Goal: Communication & Community: Answer question/provide support

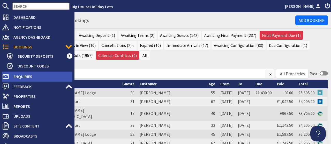
click at [21, 78] on span "Enquiries" at bounding box center [40, 77] width 63 height 8
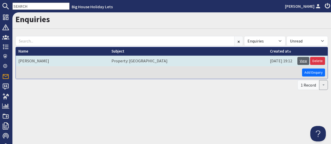
click at [306, 61] on link "View" at bounding box center [303, 61] width 12 height 8
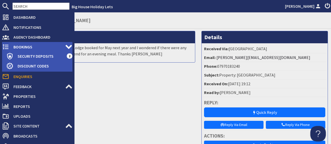
click at [22, 47] on span "Bookings" at bounding box center [37, 47] width 56 height 8
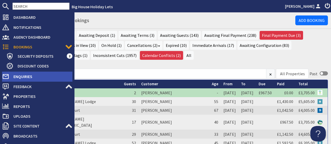
click at [25, 78] on span "Enquiries" at bounding box center [40, 77] width 63 height 8
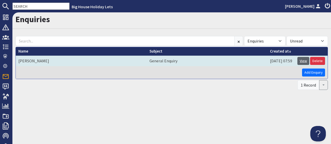
click at [304, 61] on link "View" at bounding box center [303, 61] width 12 height 8
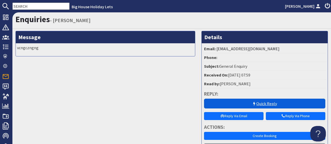
click at [274, 102] on link "Quick Reply" at bounding box center [264, 104] width 121 height 10
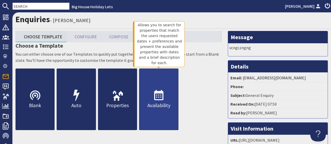
click at [152, 101] on link "Availability" at bounding box center [158, 100] width 39 height 62
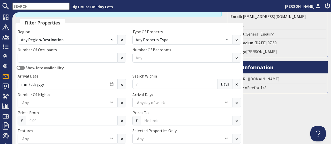
scroll to position [64, 0]
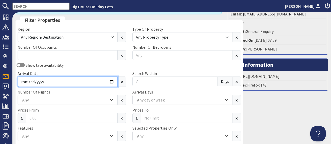
click at [102, 77] on input "Arrival Date" at bounding box center [68, 82] width 100 height 10
type input "2026-01-30"
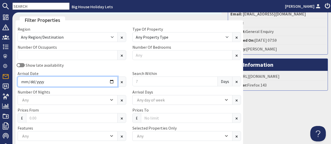
scroll to position [70, 0]
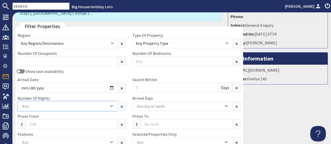
click at [110, 106] on icon "Combobox" at bounding box center [111, 106] width 2 height 1
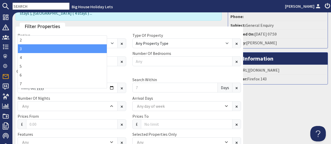
click at [31, 46] on div "3" at bounding box center [62, 48] width 89 height 9
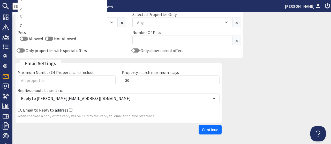
scroll to position [194, 0]
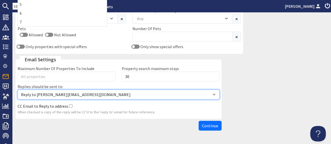
click at [18, 90] on select "Reply to alison@bhhl.co.uk Reply to enquiries@bhhl.co.uk" at bounding box center [119, 95] width 202 height 10
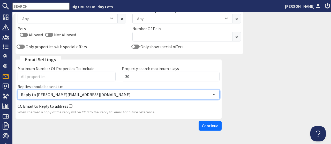
select select "reply_to_composer"
click option "Reply to enquiries@bhhl.co.uk" at bounding box center [0, 0] width 0 height 0
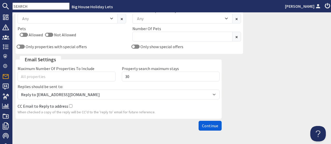
click at [211, 123] on span "Continue" at bounding box center [210, 125] width 16 height 5
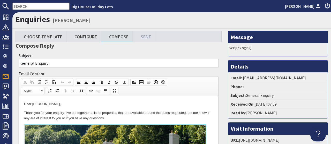
click at [65, 106] on p "Dear Lauren Price," at bounding box center [118, 104] width 189 height 5
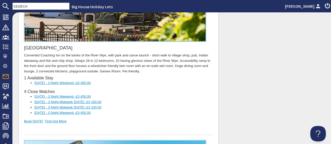
scroll to position [200, 0]
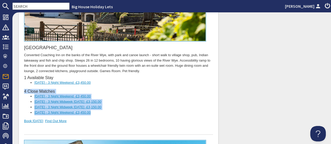
drag, startPoint x: 24, startPoint y: 90, endPoint x: 113, endPoint y: 116, distance: 92.5
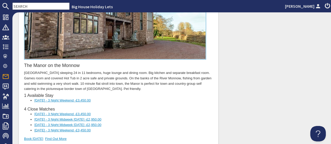
scroll to position [384, 0]
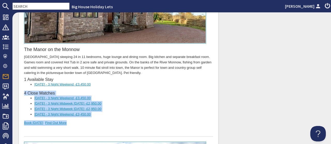
drag, startPoint x: 22, startPoint y: 93, endPoint x: 106, endPoint y: 121, distance: 88.4
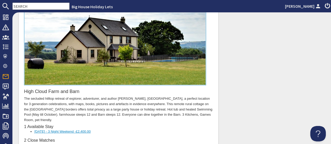
scroll to position [561, 0]
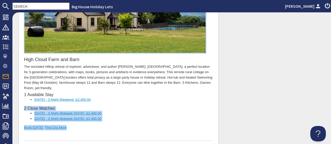
drag, startPoint x: 22, startPoint y: 108, endPoint x: 116, endPoint y: 128, distance: 96.4
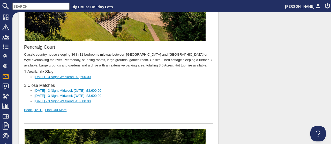
scroll to position [769, 0]
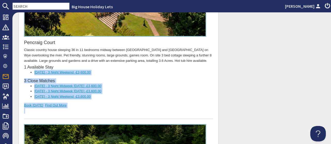
drag, startPoint x: 22, startPoint y: 76, endPoint x: 101, endPoint y: 109, distance: 85.7
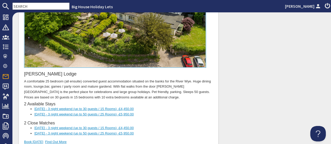
scroll to position [905, 0]
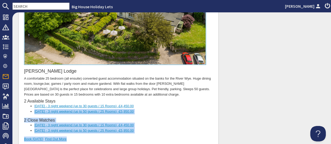
drag, startPoint x: 21, startPoint y: 112, endPoint x: 72, endPoint y: 139, distance: 58.0
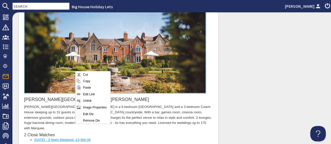
scroll to position [0, 0]
click at [85, 72] on span "Cut" at bounding box center [95, 75] width 29 height 6
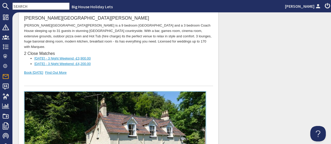
scroll to position [993, 0]
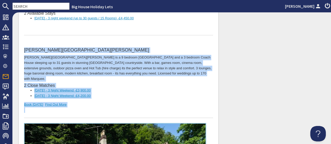
drag, startPoint x: 25, startPoint y: 44, endPoint x: 92, endPoint y: 102, distance: 88.5
click at [88, 104] on div "Bowley Hall Bowley Hall is a 9 bedroom Manor House and a 3 bedroom Coach House …" at bounding box center [118, 80] width 189 height 78
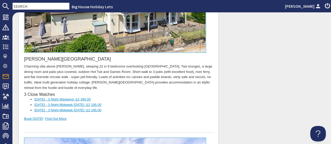
scroll to position [1105, 0]
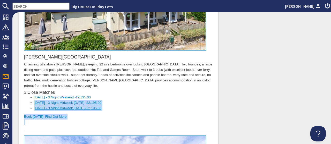
drag, startPoint x: 27, startPoint y: 103, endPoint x: 74, endPoint y: 122, distance: 50.7
click at [74, 122] on div "Holly Tree House Charming villa above Symonds Yat, sleeping 22 in 9 bedrooms ov…" at bounding box center [118, 32] width 189 height 197
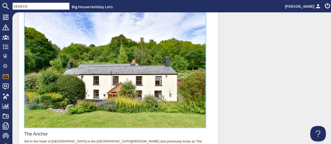
scroll to position [1201, 0]
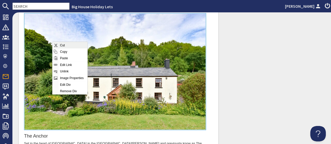
click at [64, 46] on span "Cut" at bounding box center [72, 45] width 29 height 6
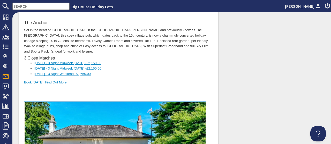
click at [25, 20] on h3 "The Anchor" at bounding box center [118, 23] width 189 height 6
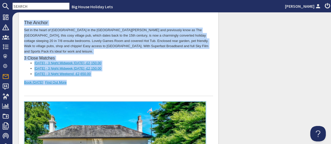
drag, startPoint x: 25, startPoint y: 19, endPoint x: 81, endPoint y: 75, distance: 79.1
click at [81, 75] on div "The Anchor Set in the heart of Lydbrook in the Forest of Dean and previously kn…" at bounding box center [118, 54] width 189 height 83
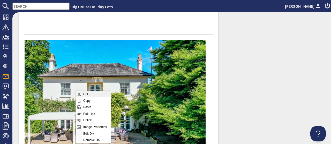
click at [87, 95] on span "Cut" at bounding box center [96, 94] width 29 height 6
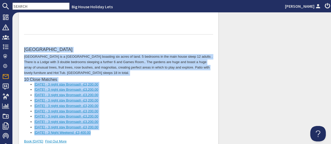
drag, startPoint x: 26, startPoint y: 43, endPoint x: 106, endPoint y: 136, distance: 122.7
click at [106, 136] on div "Bromsash House Bromsash House is a grand Manor house boasting six acres of land…" at bounding box center [118, 97] width 189 height 115
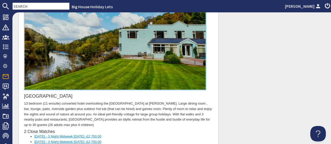
scroll to position [1265, 0]
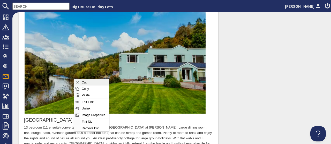
click at [83, 82] on span "Cut" at bounding box center [94, 82] width 29 height 6
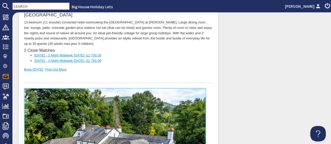
scroll to position [1241, 0]
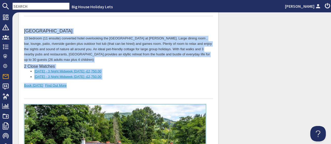
drag, startPoint x: 28, startPoint y: 20, endPoint x: 80, endPoint y: 86, distance: 83.7
click at [80, 86] on div "Wye Rapids House 13 bedroom (11 ensuite) converted hotel overlooking the River …" at bounding box center [118, 61] width 189 height 78
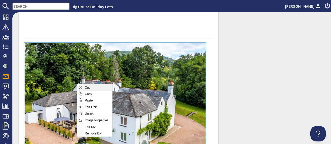
click at [86, 87] on span "Cut" at bounding box center [97, 87] width 29 height 6
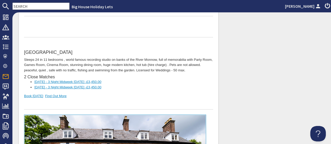
scroll to position [1241, 0]
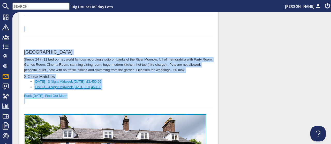
drag, startPoint x: 29, startPoint y: 36, endPoint x: 86, endPoint y: 100, distance: 85.6
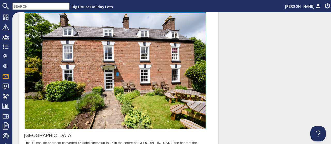
scroll to position [1257, 0]
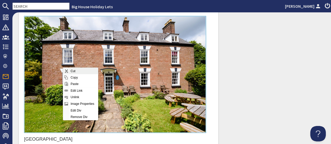
click at [72, 70] on span "Cut" at bounding box center [83, 71] width 29 height 6
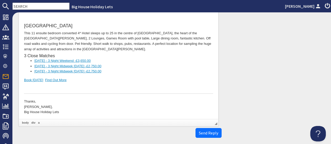
scroll to position [1257, 0]
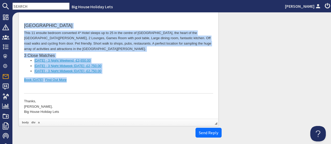
drag, startPoint x: 24, startPoint y: 21, endPoint x: 90, endPoint y: 81, distance: 89.4
click at [90, 81] on div "Forest House This 11 ensuite bedroom converted 4* Hotel sleeps up to 25 in the …" at bounding box center [118, 55] width 189 height 78
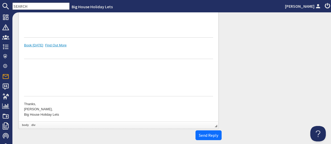
scroll to position [1190, 0]
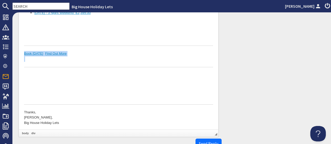
drag, startPoint x: 24, startPoint y: 50, endPoint x: 85, endPoint y: 60, distance: 61.3
click at [85, 60] on div at bounding box center [118, 62] width 189 height 11
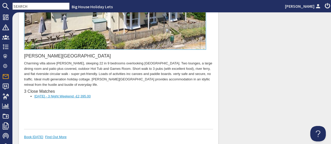
scroll to position [1102, 0]
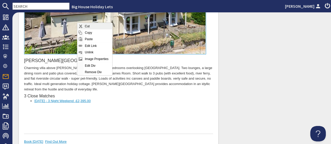
click at [83, 26] on span "Cut" at bounding box center [97, 26] width 29 height 6
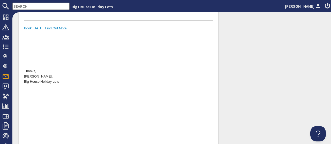
scroll to position [1092, 0]
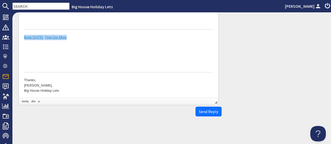
drag, startPoint x: 22, startPoint y: 34, endPoint x: 83, endPoint y: 45, distance: 62.5
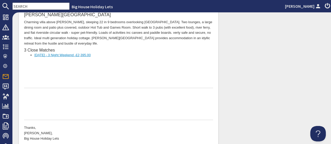
scroll to position [1002, 0]
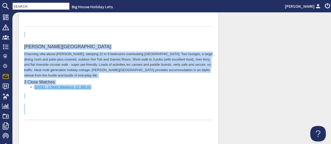
drag, startPoint x: 26, startPoint y: 35, endPoint x: 117, endPoint y: 110, distance: 117.5
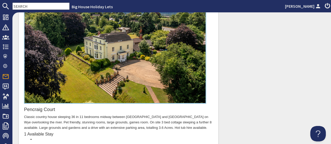
scroll to position [691, 0]
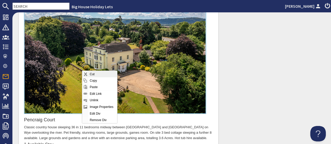
click at [92, 73] on span "Cut" at bounding box center [102, 74] width 29 height 6
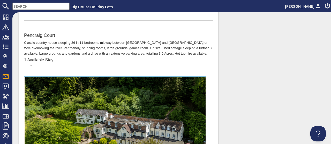
scroll to position [652, 0]
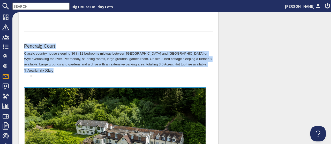
drag, startPoint x: 26, startPoint y: 38, endPoint x: 71, endPoint y: 80, distance: 62.0
click at [71, 80] on div "Pencraig Court Classic country house sleeping 36 in 11 bedrooms midway between …" at bounding box center [118, 62] width 189 height 51
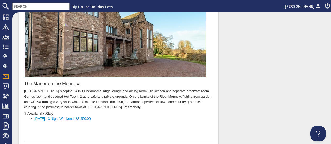
scroll to position [347, 0]
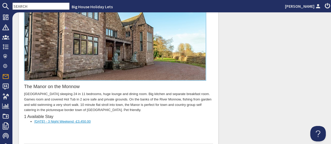
click at [89, 121] on span "£3,450.00" at bounding box center [83, 122] width 15 height 4
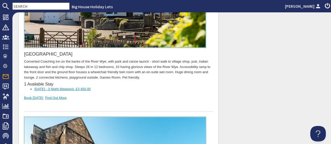
scroll to position [187, 0]
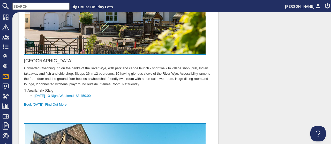
click at [89, 95] on span "£3,450.00" at bounding box center [83, 96] width 15 height 4
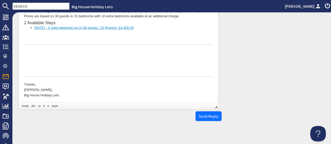
scroll to position [829, 0]
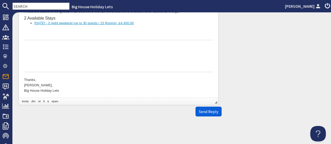
click at [206, 110] on span "Send Reply" at bounding box center [208, 111] width 19 height 5
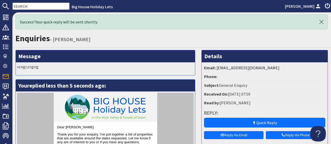
click at [155, 37] on h1 "Enquiries - Lauren Price" at bounding box center [171, 39] width 312 height 10
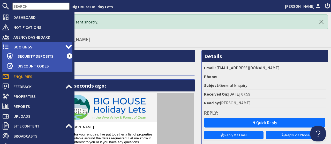
click at [15, 46] on span "Bookings" at bounding box center [37, 47] width 56 height 8
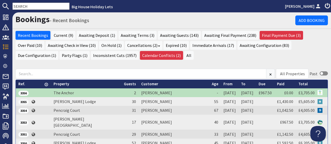
click at [128, 62] on div "Recent Bookings Current (9) Awaiting Deposit (1) Awaiting Terms (3) Awaiting Gu…" at bounding box center [171, 47] width 318 height 33
click at [123, 50] on ul "Recent Bookings Current (9) Awaiting Deposit (1) Awaiting Terms (3) Awaiting Gu…" at bounding box center [171, 46] width 312 height 30
click at [130, 59] on ul "Recent Bookings Current (9) Awaiting Deposit (1) Awaiting Terms (3) Awaiting Gu…" at bounding box center [171, 46] width 312 height 30
click at [151, 62] on div "Recent Bookings Current (9) Awaiting Deposit (1) Awaiting Terms (3) Awaiting Gu…" at bounding box center [171, 47] width 318 height 33
click at [224, 62] on div "Recent Bookings Current (9) Awaiting Deposit (1) Awaiting Terms (3) Awaiting Gu…" at bounding box center [171, 47] width 318 height 33
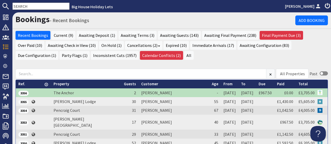
click at [117, 0] on nav "Big House Holiday Lets Lewis Scott" at bounding box center [165, 6] width 331 height 12
click at [156, 61] on div "Recent Bookings Current (9) Awaiting Deposit (1) Awaiting Terms (3) Awaiting Gu…" at bounding box center [171, 47] width 318 height 33
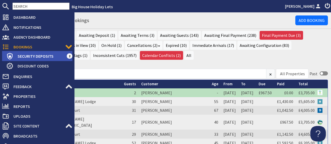
click at [22, 55] on span "Security Deposits" at bounding box center [39, 56] width 53 height 8
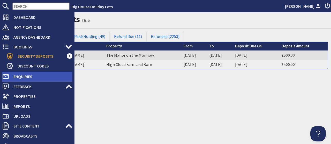
click at [23, 79] on span "Enquiries" at bounding box center [40, 77] width 63 height 8
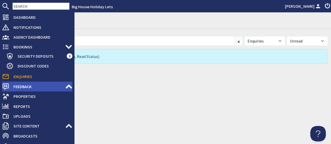
click at [23, 89] on span "Feedback" at bounding box center [37, 87] width 56 height 8
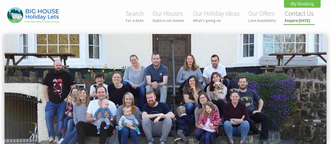
click at [298, 17] on link "Contact Us Enquire today" at bounding box center [298, 16] width 29 height 14
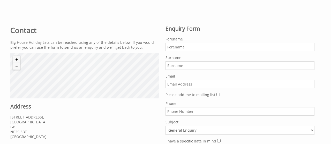
scroll to position [188, 0]
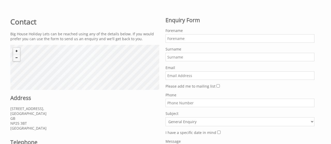
paste input "[EMAIL_ADDRESS][DOMAIN_NAME]"
type input "[EMAIL_ADDRESS][DOMAIN_NAME]"
click at [182, 39] on input "Forename" at bounding box center [239, 38] width 149 height 9
type input "Lauren"
click at [175, 56] on input "Surname" at bounding box center [239, 57] width 149 height 9
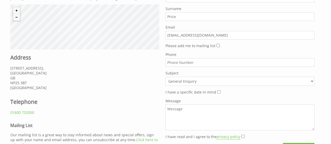
scroll to position [235, 0]
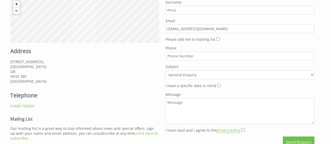
type input "Price"
click at [196, 108] on textarea "v" at bounding box center [239, 111] width 149 height 26
type textarea "vcngczngng"
click at [216, 38] on input "Please add me to mailing list" at bounding box center [217, 38] width 3 height 3
checkbox input "true"
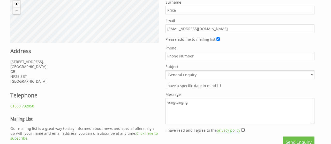
click at [242, 129] on input "I have read and I agree to the privacy policy" at bounding box center [242, 130] width 3 height 3
checkbox input "true"
click at [291, 139] on button "Send Enquiry" at bounding box center [299, 142] width 32 height 11
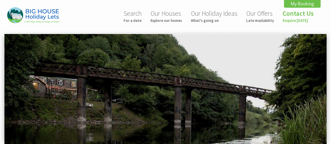
scroll to position [0, 33]
